Goal: Task Accomplishment & Management: Use online tool/utility

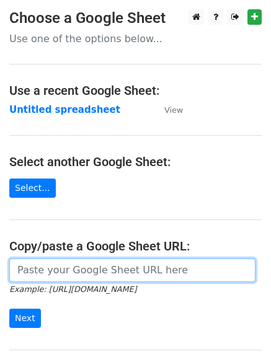
click at [69, 271] on input "url" at bounding box center [132, 270] width 246 height 24
type input "https://docs.google.com/spreadsheets/d/1z057kKdme4G-B9AAUmzJd0KVAWvzw5Bp0Li5gXL…"
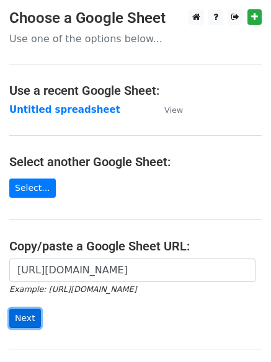
click at [20, 317] on input "Next" at bounding box center [25, 317] width 32 height 19
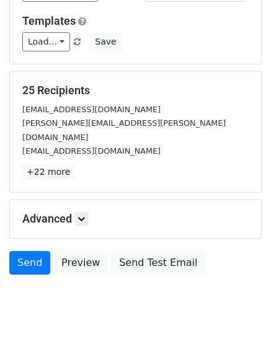
scroll to position [119, 0]
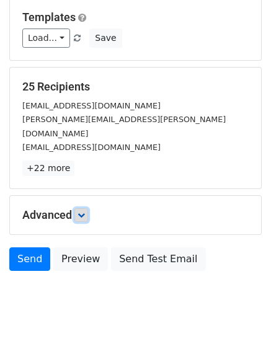
click at [85, 211] on icon at bounding box center [80, 214] width 7 height 7
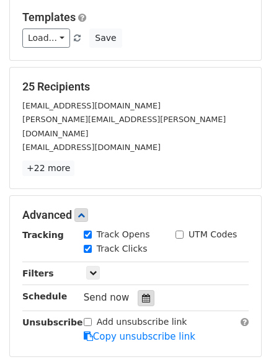
click at [142, 293] on icon at bounding box center [146, 297] width 8 height 9
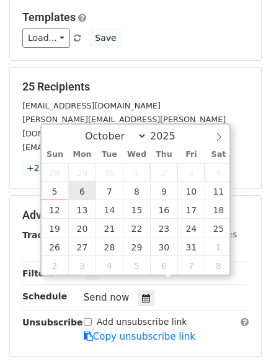
type input "2025-10-06 12:00"
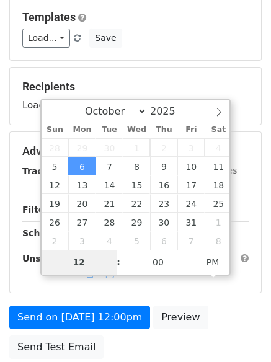
type input "4"
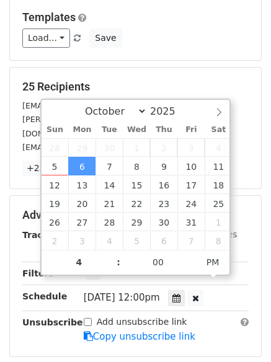
type input "2025-10-06 16:00"
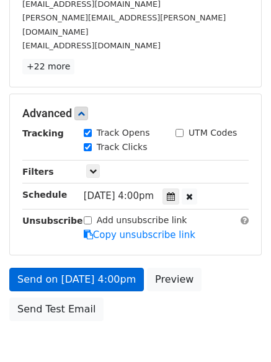
scroll to position [271, 0]
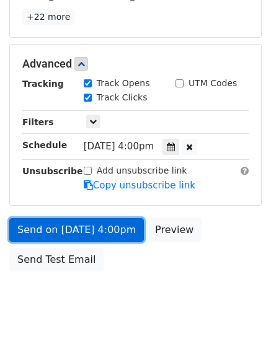
click at [48, 218] on link "Send on Oct 6 at 4:00pm" at bounding box center [76, 230] width 134 height 24
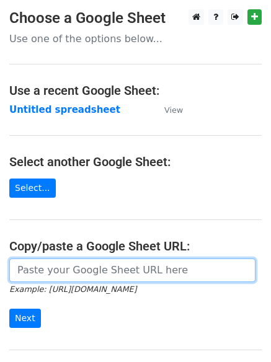
click at [27, 271] on input "url" at bounding box center [132, 270] width 246 height 24
type input "https://docs.google.com/spreadsheets/d/1z057kKdme4G-B9AAUmzJd0KVAWvzw5Bp0Li5gXL…"
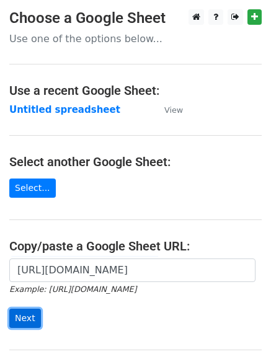
click at [21, 313] on input "Next" at bounding box center [25, 317] width 32 height 19
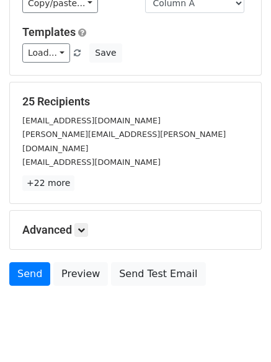
scroll to position [119, 0]
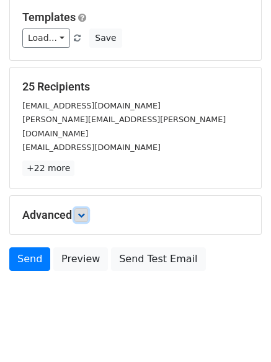
click at [85, 211] on icon at bounding box center [80, 214] width 7 height 7
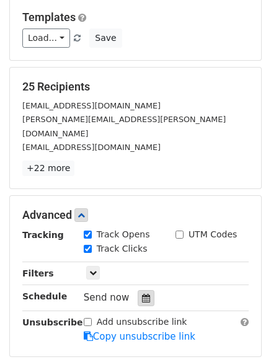
click at [144, 293] on icon at bounding box center [146, 297] width 8 height 9
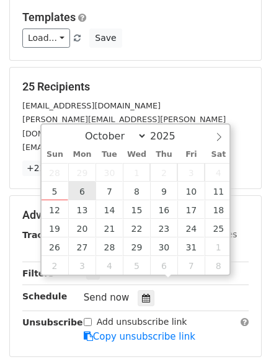
type input "2025-10-06 12:00"
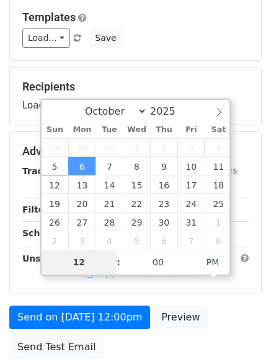
type input "4"
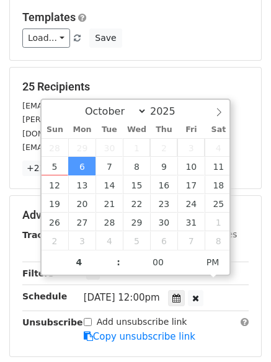
type input "2025-10-06 16:00"
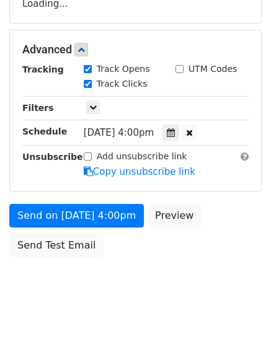
scroll to position [271, 0]
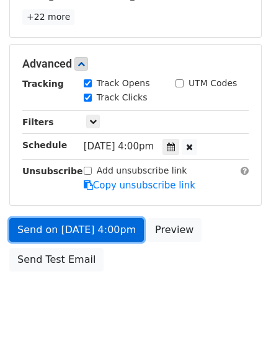
click at [76, 218] on link "Send on Oct 6 at 4:00pm" at bounding box center [76, 230] width 134 height 24
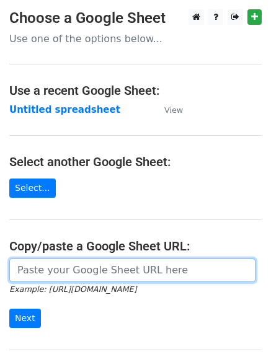
click at [72, 268] on input "url" at bounding box center [132, 270] width 246 height 24
type input "[URL][DOMAIN_NAME]"
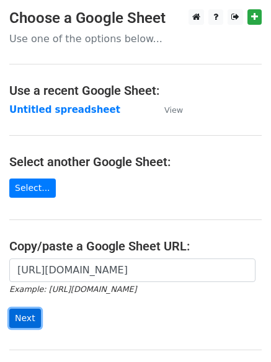
click at [20, 316] on input "Next" at bounding box center [25, 317] width 32 height 19
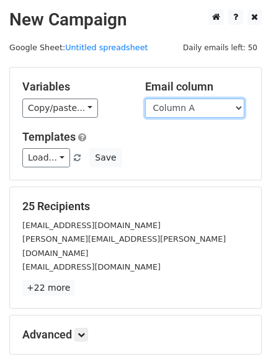
click at [241, 105] on select "Column A Column B Column C Column D" at bounding box center [194, 107] width 99 height 19
select select "Column B"
click at [145, 98] on select "Column A Column B Column C Column D" at bounding box center [194, 107] width 99 height 19
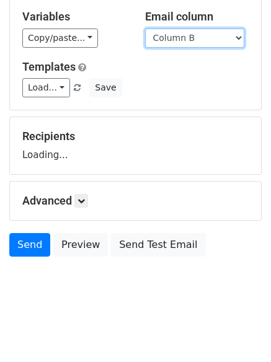
scroll to position [84, 0]
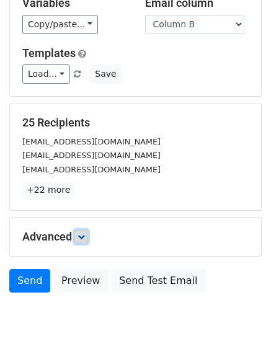
click at [82, 236] on icon at bounding box center [80, 236] width 7 height 7
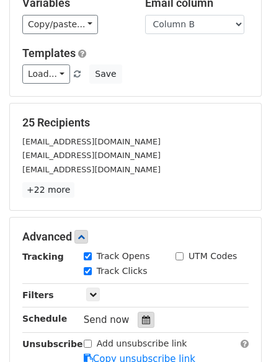
click at [142, 320] on icon at bounding box center [146, 319] width 8 height 9
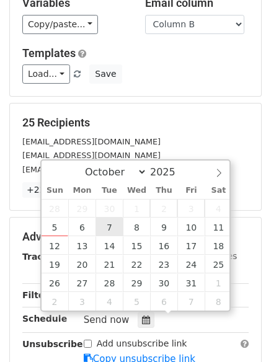
type input "2025-10-07 12:00"
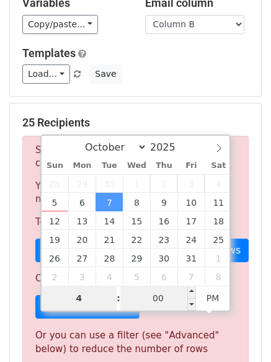
type input "4"
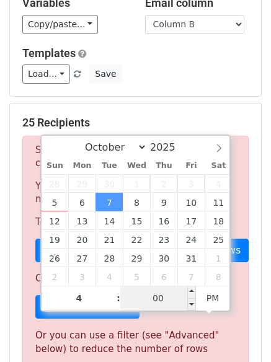
type input "2025-10-07 16:00"
type input "04"
click at [167, 293] on input "00" at bounding box center [158, 297] width 76 height 25
type input "5"
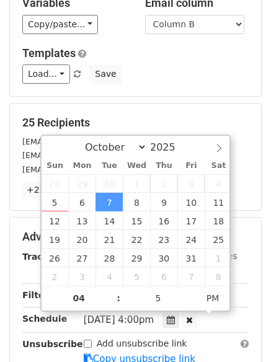
type input "2025-10-07 16:05"
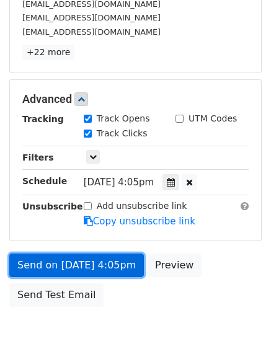
scroll to position [271, 0]
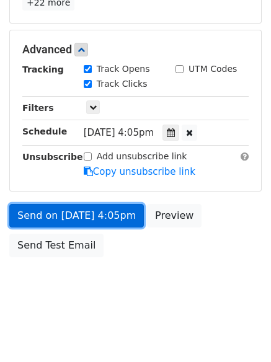
click at [53, 215] on link "Send on Oct 7 at 4:05pm" at bounding box center [76, 216] width 134 height 24
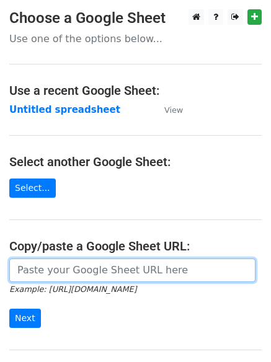
click at [103, 272] on input "url" at bounding box center [132, 270] width 246 height 24
click at [105, 272] on input "url" at bounding box center [132, 270] width 246 height 24
type input "[URL][DOMAIN_NAME]"
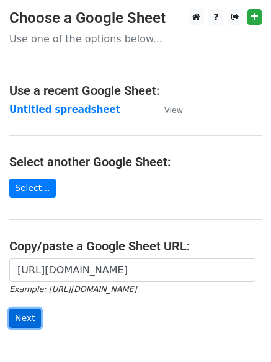
click at [25, 320] on input "Next" at bounding box center [25, 317] width 32 height 19
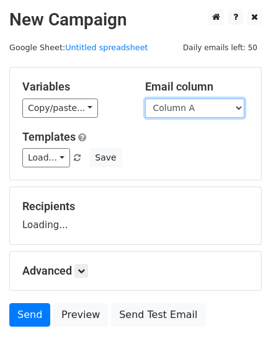
click at [238, 106] on select "Column A Column B Column C Column D" at bounding box center [194, 107] width 99 height 19
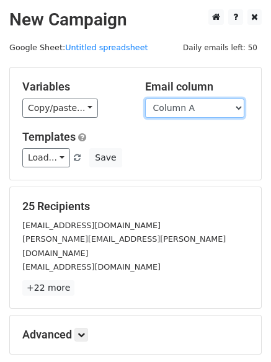
click at [238, 108] on select "Column A Column B Column C Column D" at bounding box center [194, 107] width 99 height 19
select select "Column C"
click at [145, 98] on select "Column A Column B Column C Column D" at bounding box center [194, 107] width 99 height 19
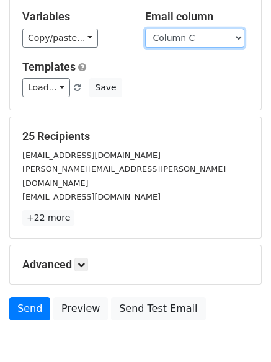
scroll to position [119, 0]
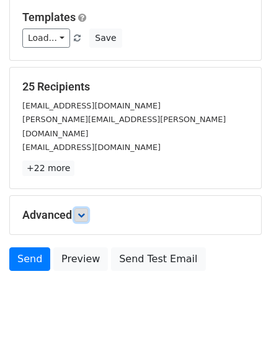
click at [85, 211] on icon at bounding box center [80, 214] width 7 height 7
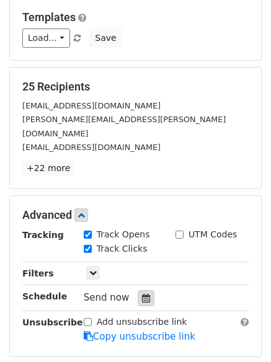
click at [142, 293] on icon at bounding box center [146, 297] width 8 height 9
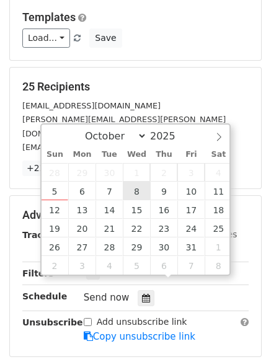
type input "[DATE] 12:00"
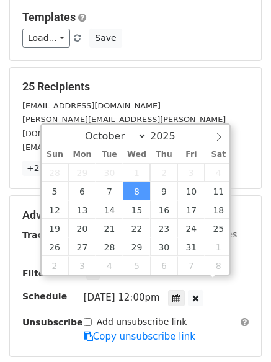
scroll to position [1, 0]
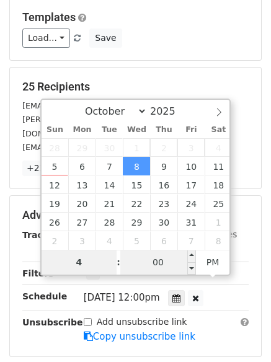
type input "4"
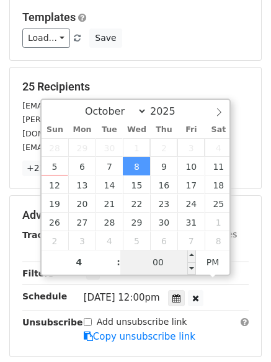
type input "2025-10-08 16:00"
type input "04"
click at [156, 270] on input "00" at bounding box center [158, 262] width 76 height 25
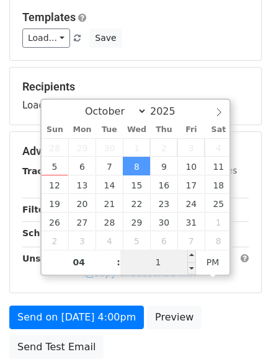
type input "10"
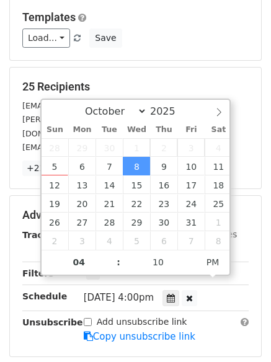
type input "2025-10-08 16:10"
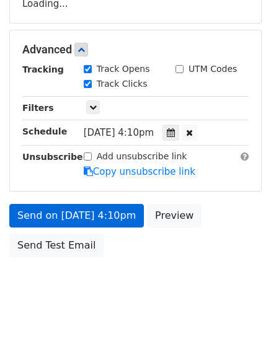
scroll to position [271, 0]
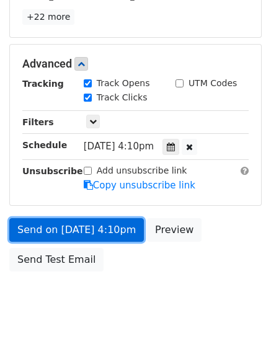
click at [72, 218] on link "Send on Oct 8 at 4:10pm" at bounding box center [76, 230] width 134 height 24
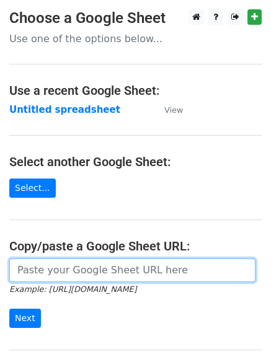
click at [53, 272] on input "url" at bounding box center [132, 270] width 246 height 24
type input "https://docs.google.com/spreadsheets/d/1z057kKdme4G-B9AAUmzJd0KVAWvzw5Bp0Li5gXL…"
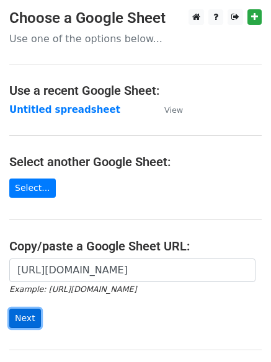
click at [27, 317] on input "Next" at bounding box center [25, 317] width 32 height 19
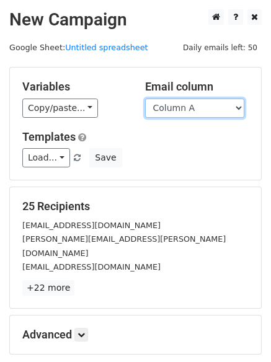
click at [236, 104] on select "Column A Column B Column C Column D" at bounding box center [194, 107] width 99 height 19
select select "Column C"
click at [145, 98] on select "Column A Column B Column C Column D" at bounding box center [194, 107] width 99 height 19
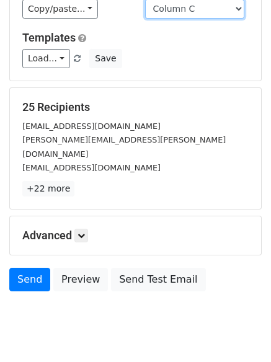
scroll to position [119, 0]
